Goal: Task Accomplishment & Management: Complete application form

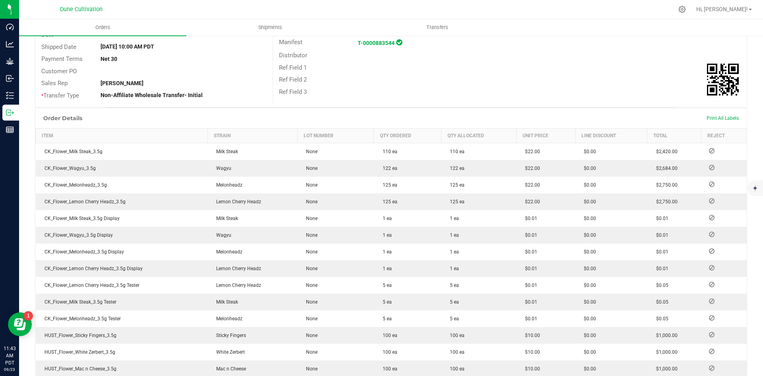
scroll to position [52, 0]
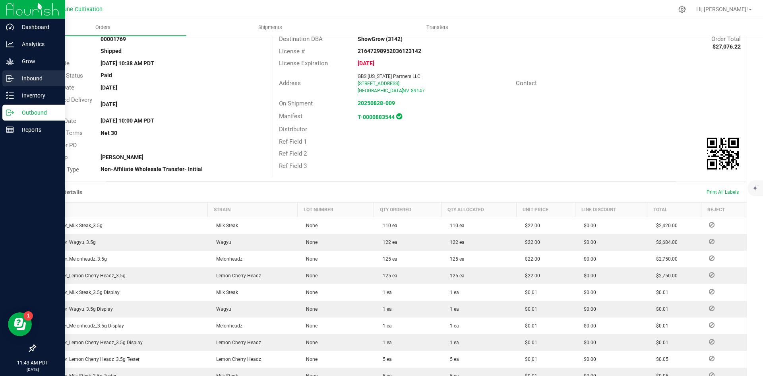
click at [17, 78] on p "Inbound" at bounding box center [38, 79] width 48 height 10
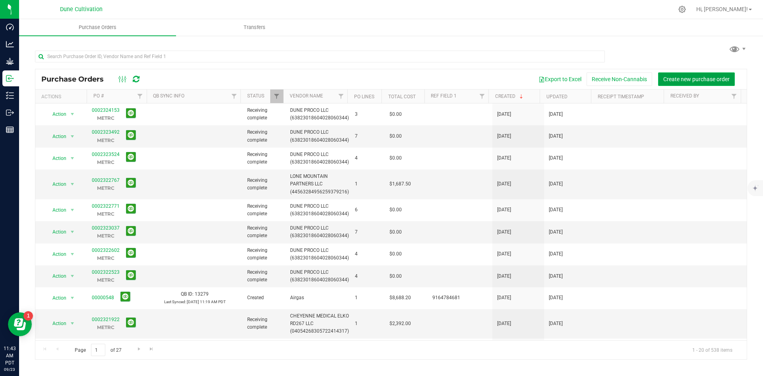
click at [692, 78] on span "Create new purchase order" at bounding box center [696, 79] width 66 height 6
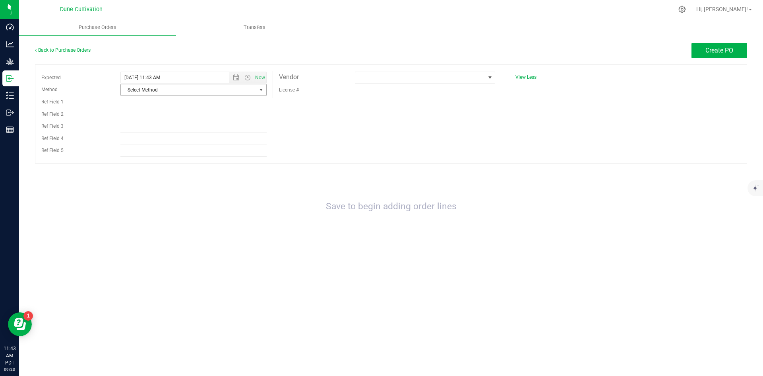
click at [178, 87] on span "Select Method" at bounding box center [189, 89] width 136 height 11
click at [155, 177] on li "Other" at bounding box center [193, 174] width 145 height 12
click at [233, 74] on span "Open the date view" at bounding box center [236, 77] width 6 height 6
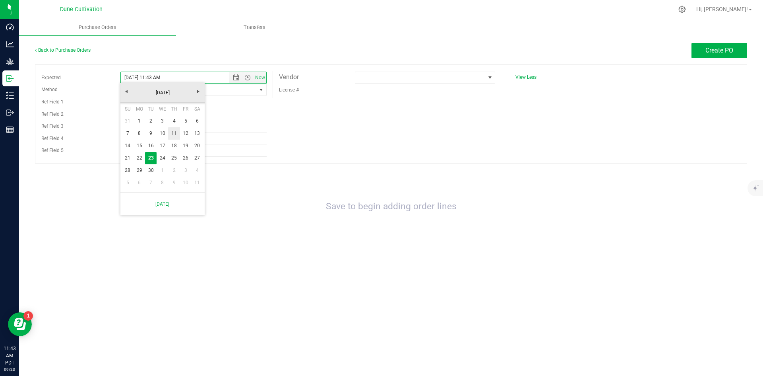
click at [176, 133] on link "11" at bounding box center [174, 133] width 12 height 12
type input "[DATE] 11:43 AM"
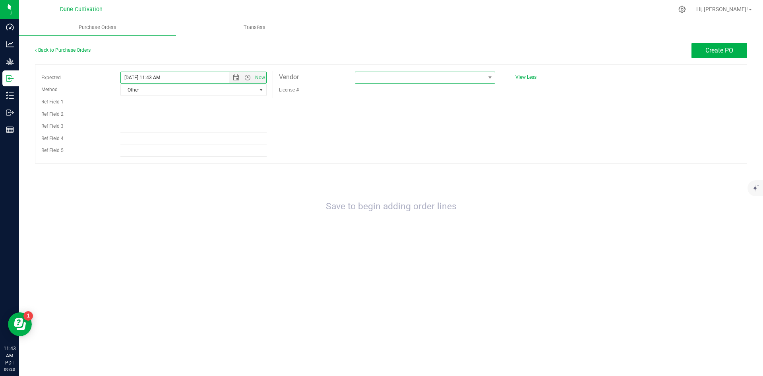
click at [406, 78] on span at bounding box center [420, 77] width 130 height 11
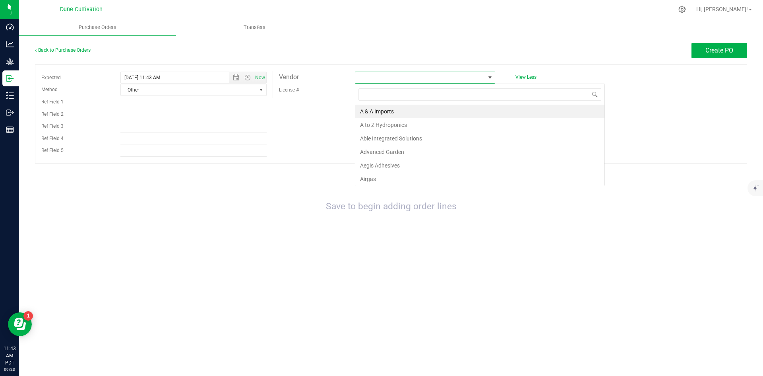
scroll to position [12, 140]
type input "nort"
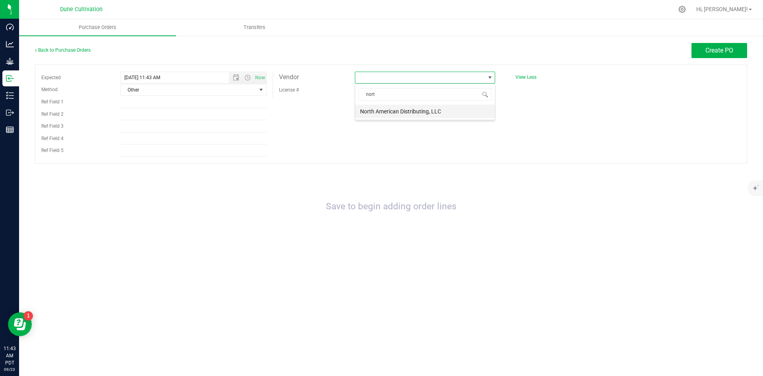
click at [415, 114] on li "North American Distributing, LLC" at bounding box center [425, 112] width 140 height 14
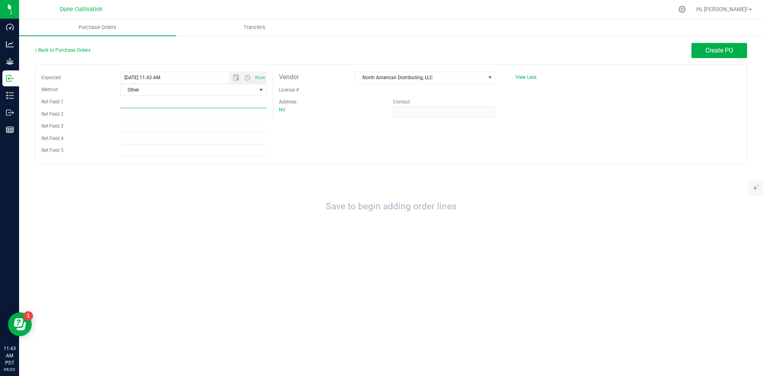
click at [219, 98] on input "Ref Field 1" at bounding box center [193, 102] width 146 height 12
paste input "15008"
type input "15008"
click at [580, 140] on div "Expected [DATE] 11:43 AM Now Method Other Select Method USPS UPS FedEx LTL Loca…" at bounding box center [391, 113] width 712 height 99
click at [696, 56] on button "Create PO" at bounding box center [720, 50] width 56 height 15
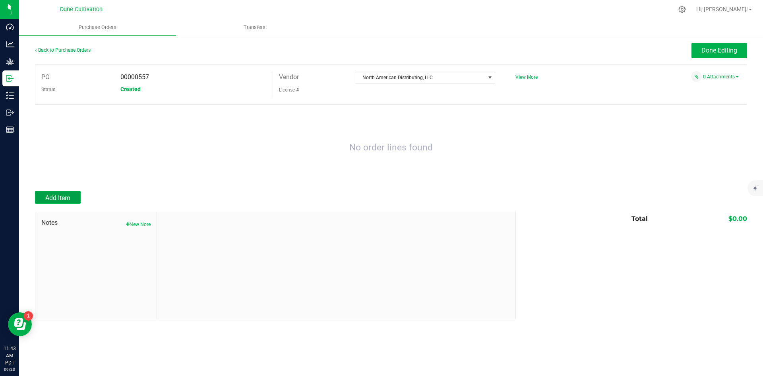
click at [61, 193] on button "Add Item" at bounding box center [58, 197] width 46 height 13
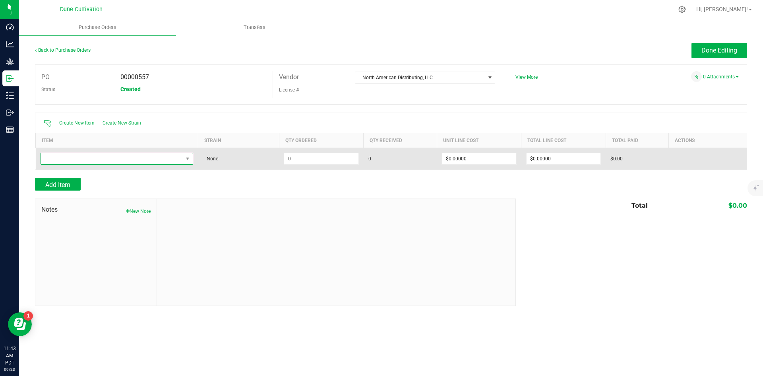
click at [124, 157] on span "NO DATA FOUND" at bounding box center [112, 158] width 142 height 11
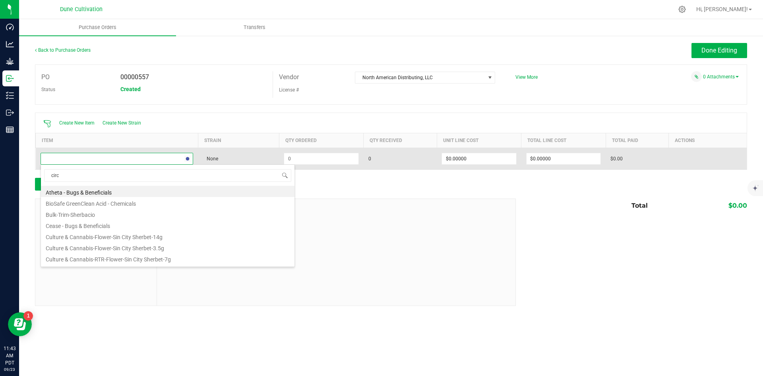
type input "circl"
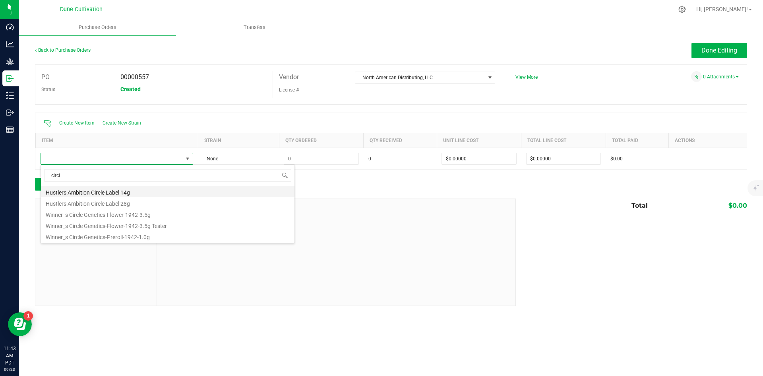
click at [146, 193] on li "Hustlers Ambition Circle Label 14g" at bounding box center [168, 191] width 254 height 11
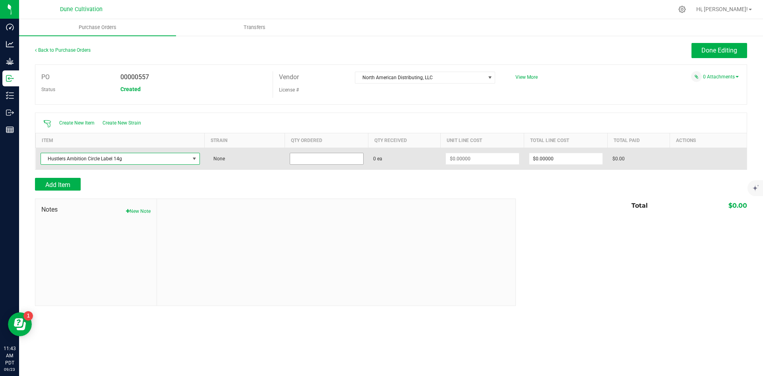
click at [330, 160] on input at bounding box center [326, 158] width 73 height 11
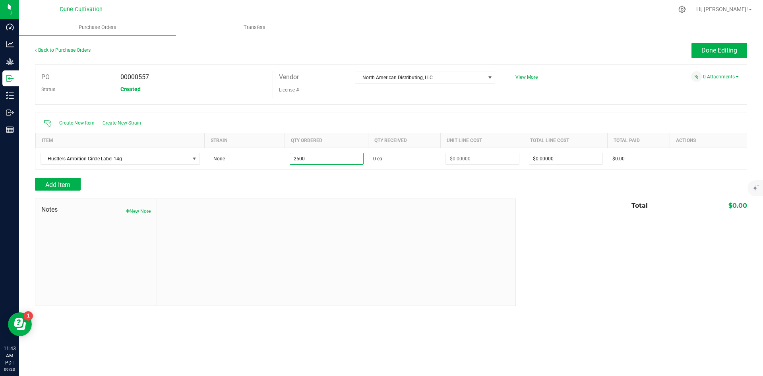
type input "2500 ea"
click at [321, 184] on div "Add Item" at bounding box center [272, 184] width 475 height 13
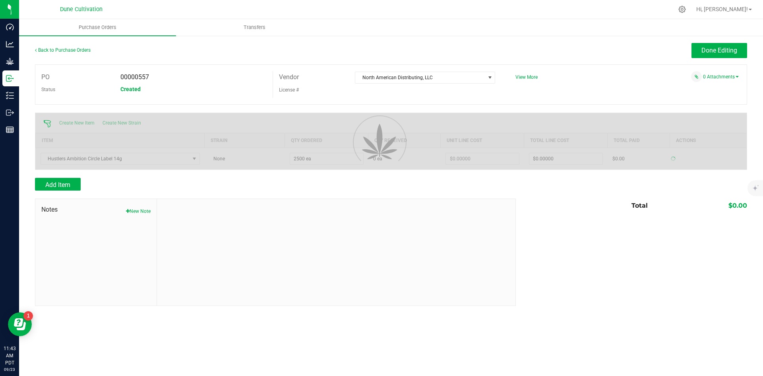
type input "$0.00000"
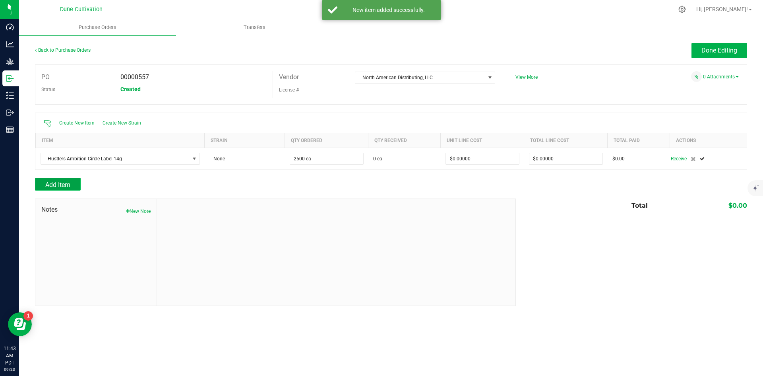
click at [74, 183] on button "Add Item" at bounding box center [58, 184] width 46 height 13
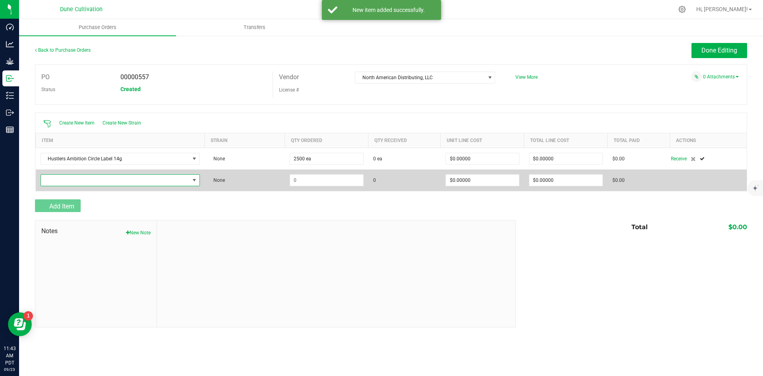
click at [131, 183] on span "NO DATA FOUND" at bounding box center [115, 180] width 149 height 11
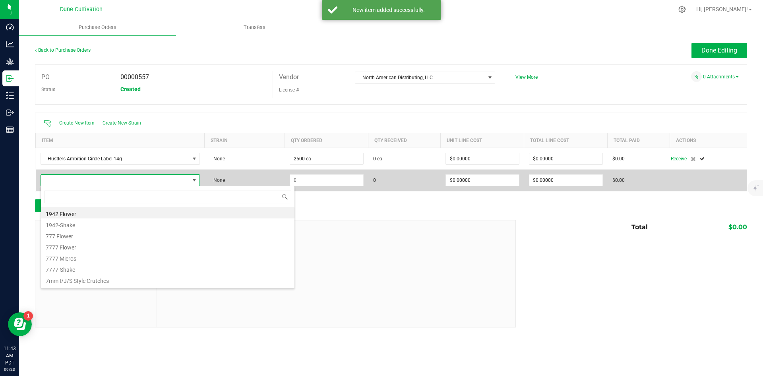
scroll to position [12, 159]
type input "circ"
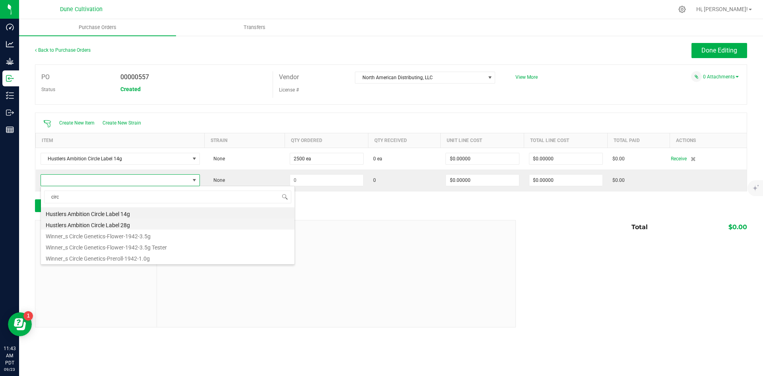
click at [163, 223] on li "Hustlers Ambition Circle Label 28g" at bounding box center [168, 223] width 254 height 11
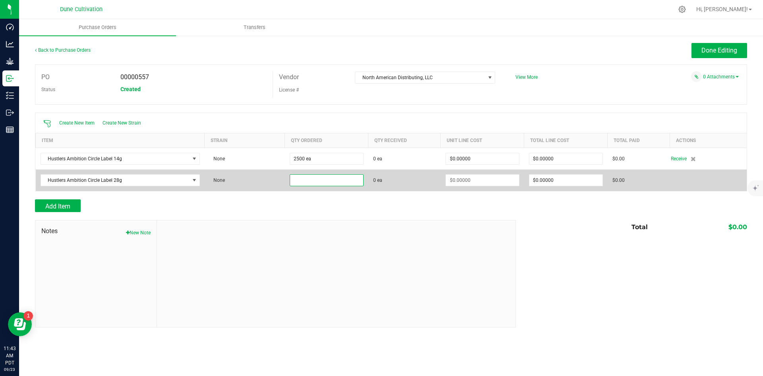
click at [344, 181] on input at bounding box center [326, 180] width 73 height 11
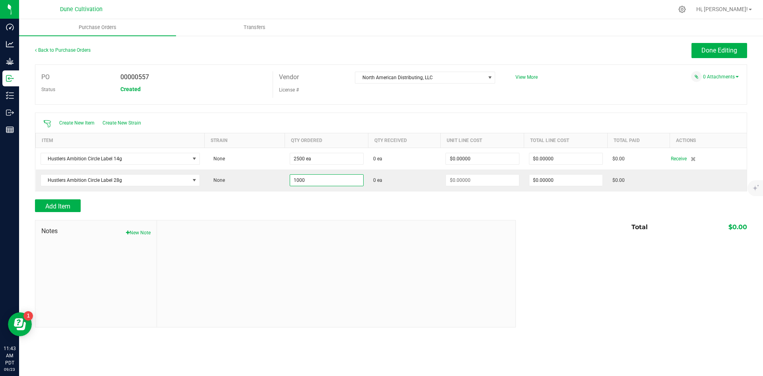
type input "1000 ea"
click at [361, 196] on div at bounding box center [391, 195] width 712 height 8
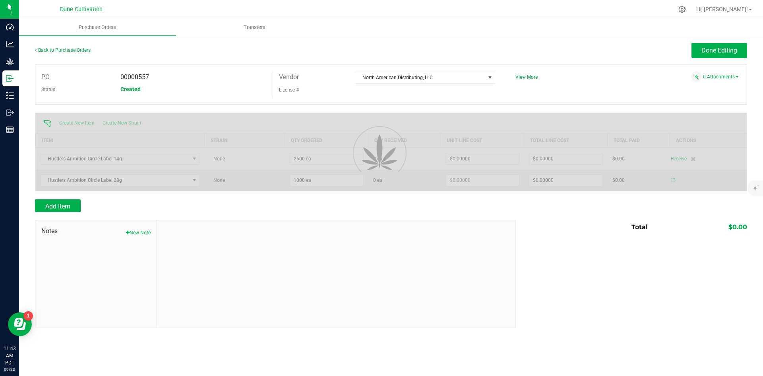
type input "$0.00000"
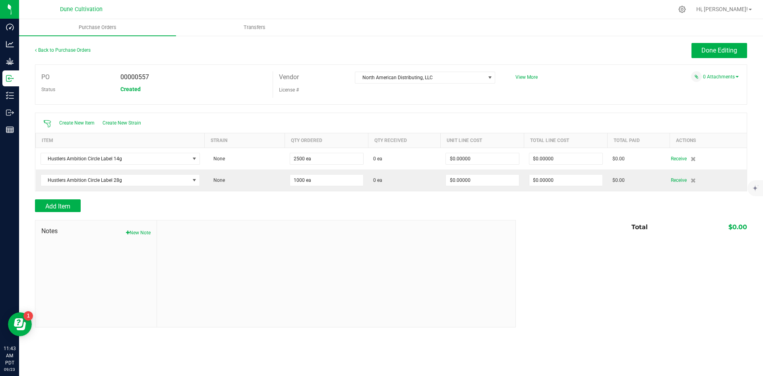
click at [543, 229] on div "Total $0.00" at bounding box center [628, 227] width 237 height 14
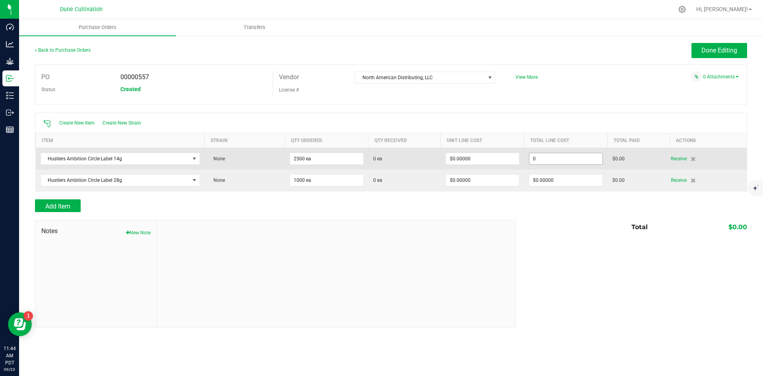
click at [552, 157] on input "0" at bounding box center [566, 158] width 73 height 11
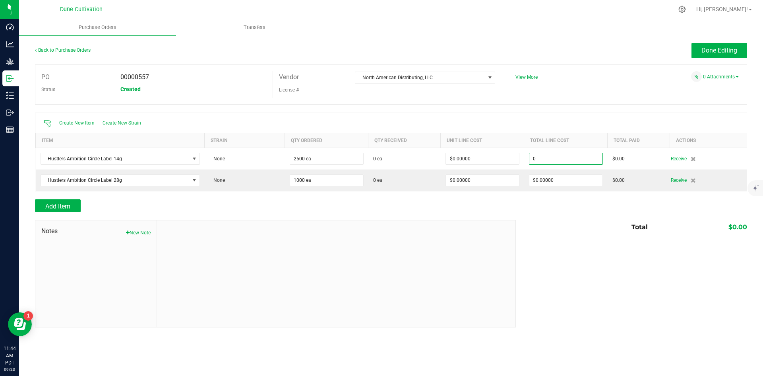
paste input "178.67"
type input "$178.67000"
click at [589, 246] on div "Notes New Note Total $0.00" at bounding box center [391, 273] width 712 height 107
type input "2500"
type input "$0.07147"
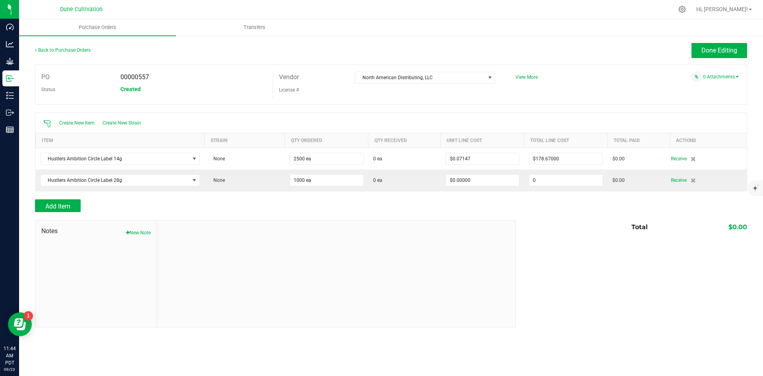
drag, startPoint x: 572, startPoint y: 180, endPoint x: 573, endPoint y: 200, distance: 19.5
click at [572, 180] on input "0" at bounding box center [566, 180] width 73 height 11
paste input "73.68"
type input "$73.68000"
click at [577, 229] on div "Total $0.00" at bounding box center [628, 227] width 237 height 14
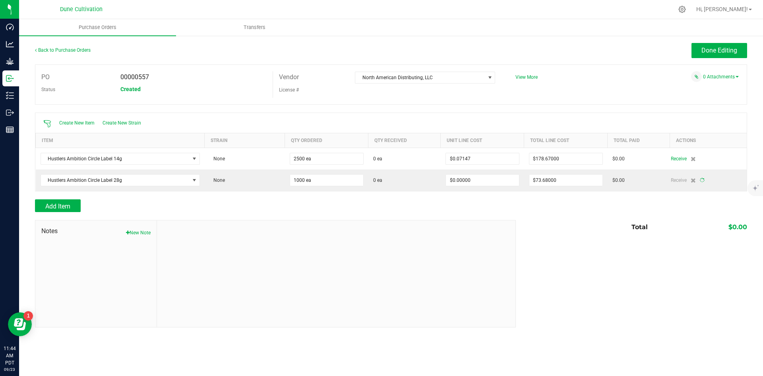
type input "1000"
type input "$0.07368"
click at [716, 68] on div "PO 00000557 Status Created Vendor North American Distributing, LLC License # Vi…" at bounding box center [391, 84] width 712 height 40
click at [719, 74] on link "0 Attachments" at bounding box center [721, 77] width 36 height 6
click at [702, 90] on button "Attach new document" at bounding box center [713, 87] width 52 height 7
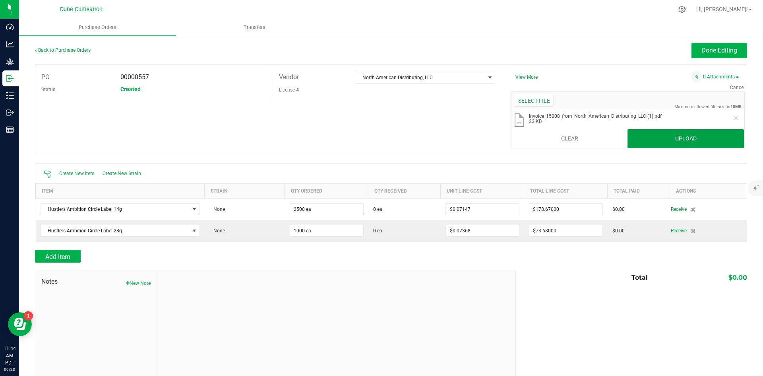
click at [652, 135] on button "Upload" at bounding box center [686, 138] width 116 height 19
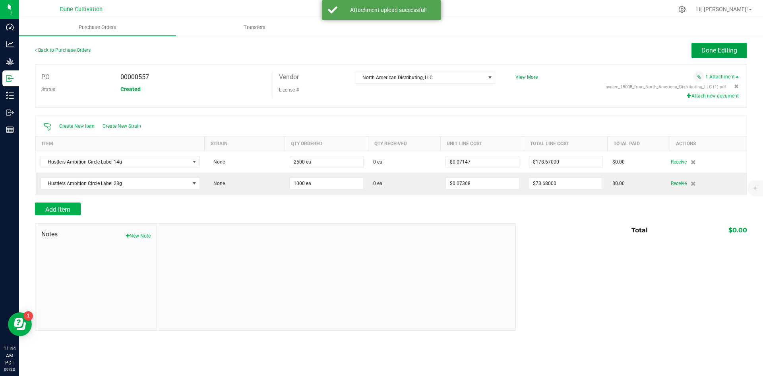
click at [719, 56] on button "Done Editing" at bounding box center [720, 50] width 56 height 15
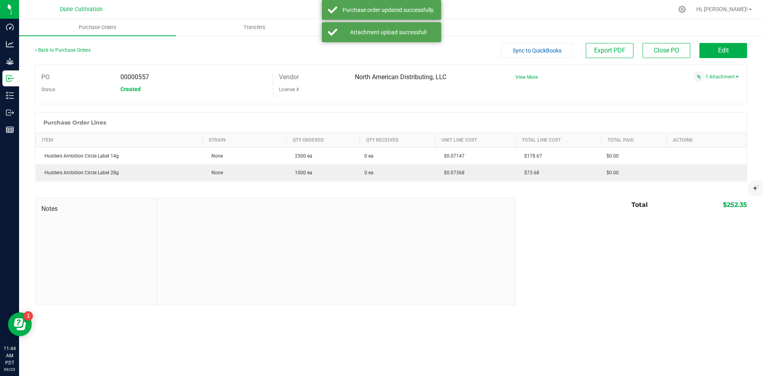
click at [544, 56] on button "Sync to QuickBooks" at bounding box center [537, 50] width 72 height 15
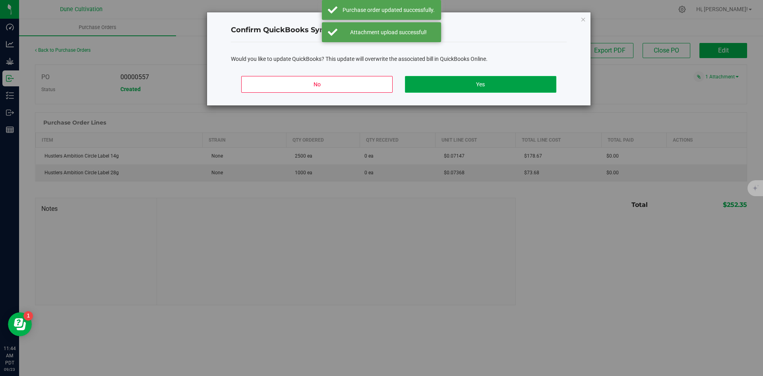
click at [450, 85] on button "Yes" at bounding box center [480, 84] width 151 height 17
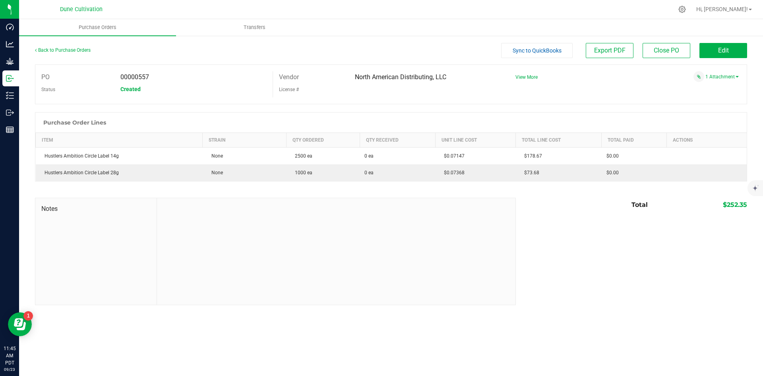
click at [736, 206] on span "$252.35" at bounding box center [735, 205] width 24 height 8
copy span "252.35"
